Goal: Check status: Check status

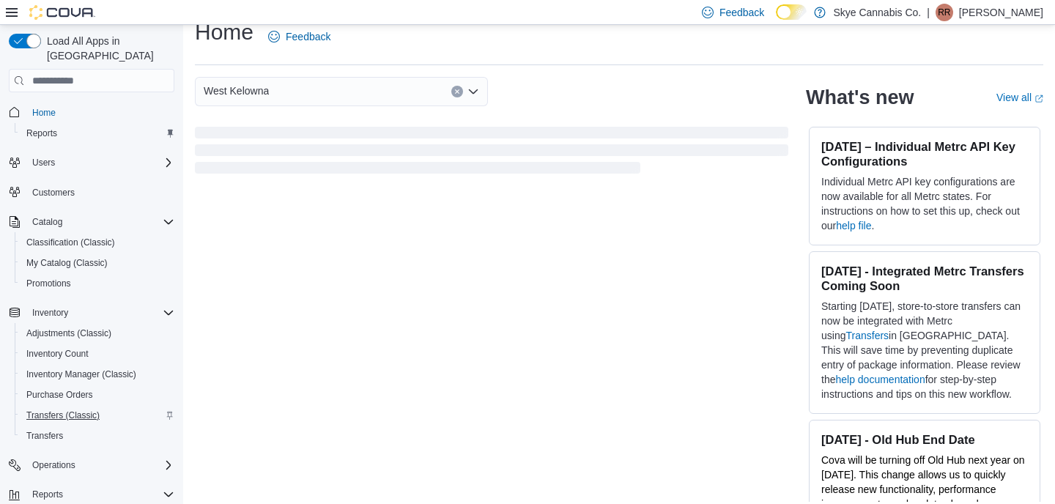
scroll to position [111, 0]
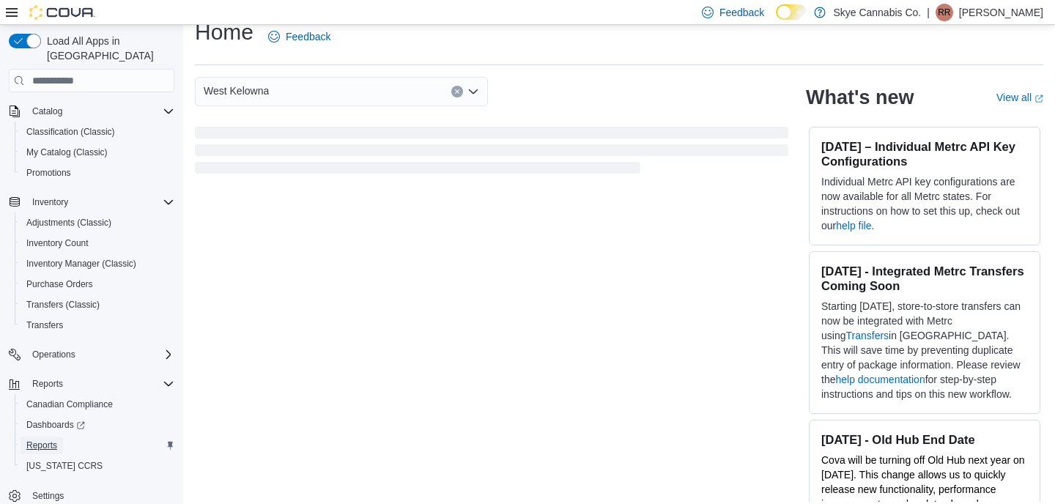
click at [57, 440] on span "Reports" at bounding box center [41, 446] width 31 height 12
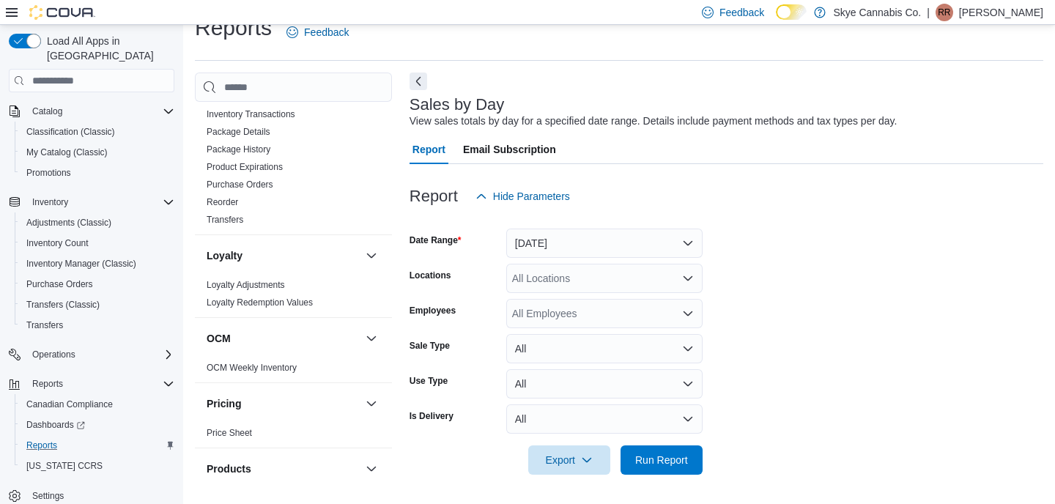
scroll to position [1034, 0]
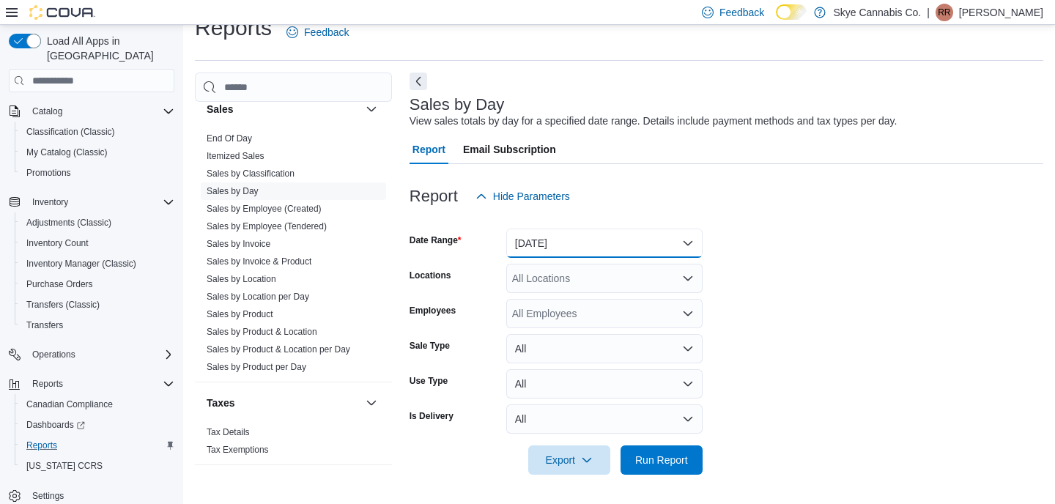
click at [579, 247] on button "Yesterday" at bounding box center [604, 243] width 196 height 29
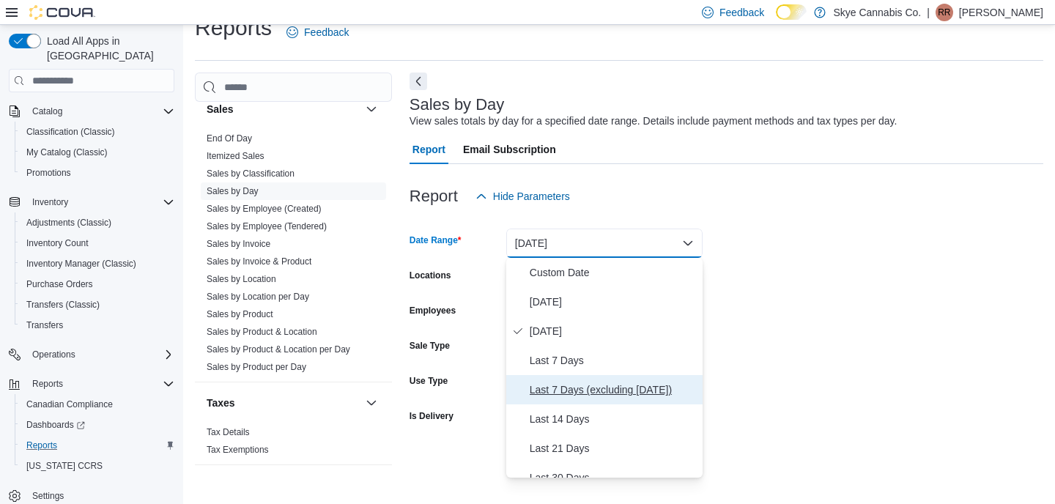
click at [582, 393] on span "Last 7 Days (excluding today)" at bounding box center [613, 390] width 167 height 18
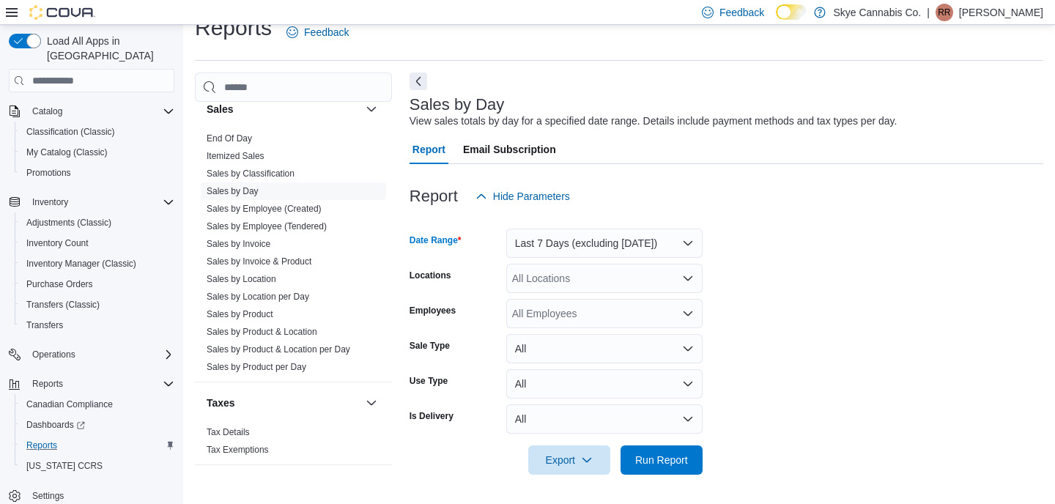
click at [761, 351] on form "Date Range Last 7 Days (excluding today) Locations All Locations Employees All …" at bounding box center [727, 343] width 634 height 264
click at [234, 144] on span "End Of Day" at bounding box center [229, 139] width 45 height 12
click at [228, 138] on link "End Of Day" at bounding box center [229, 138] width 45 height 10
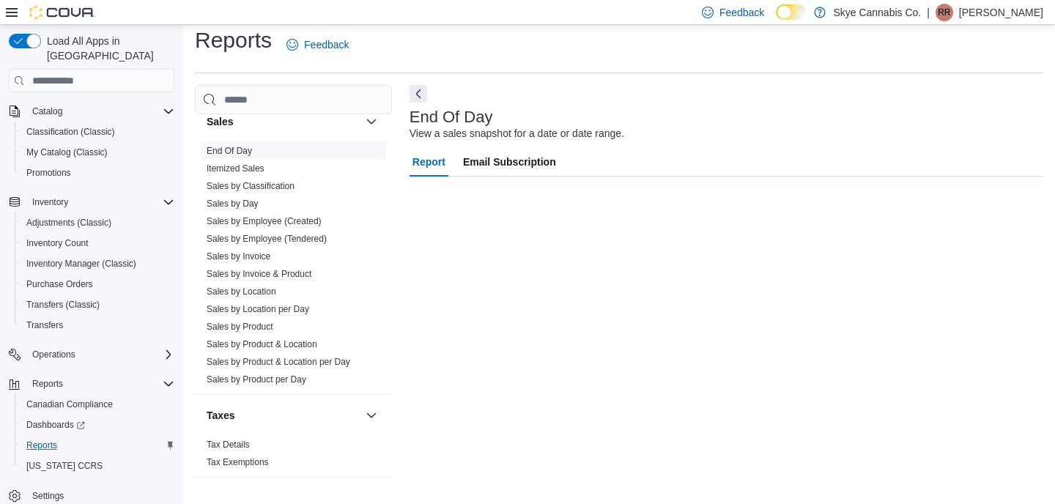
scroll to position [11, 0]
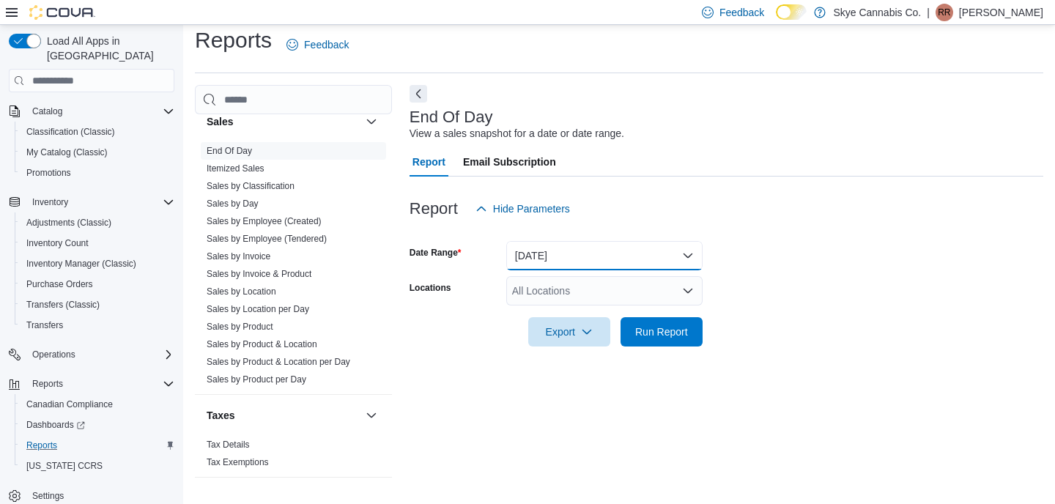
click at [597, 257] on button "Today" at bounding box center [604, 255] width 196 height 29
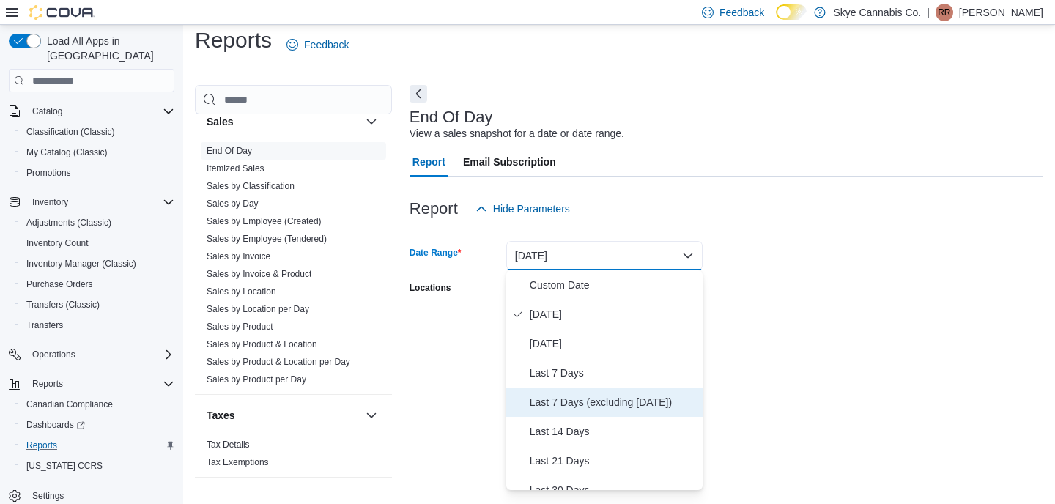
click at [606, 404] on span "Last 7 Days (excluding today)" at bounding box center [613, 402] width 167 height 18
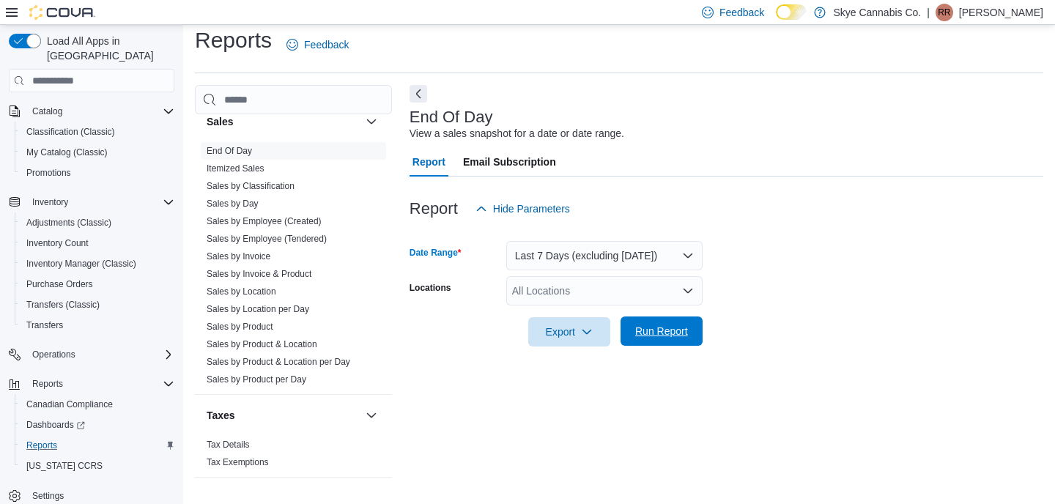
click at [658, 334] on span "Run Report" at bounding box center [661, 331] width 53 height 15
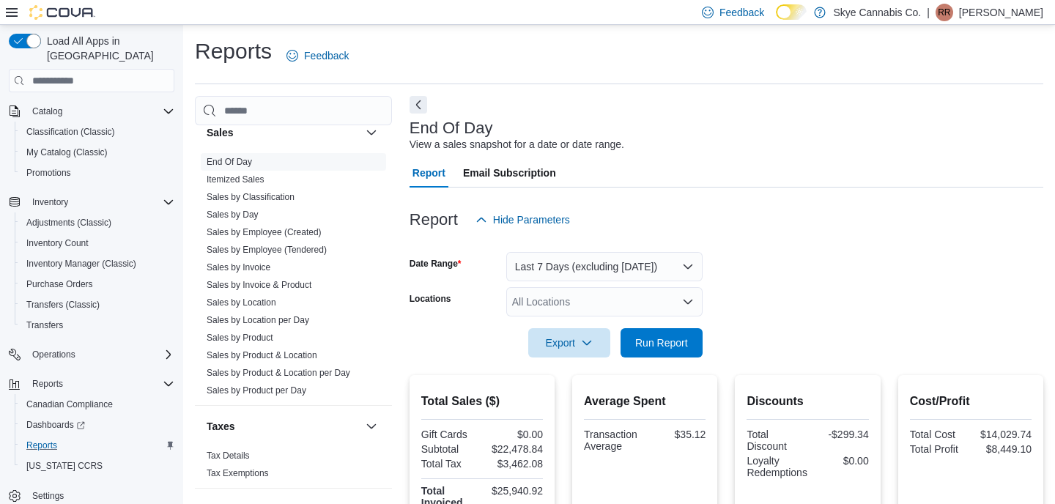
scroll to position [11, 0]
